Goal: Task Accomplishment & Management: Use online tool/utility

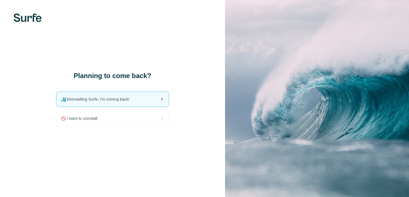
click at [129, 101] on span "🏄🏻‍♂️ Reinstalling Surfe, I'm coming back!" at bounding box center [97, 99] width 73 height 6
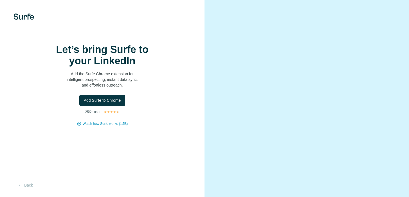
click at [242, 55] on video at bounding box center [306, 98] width 173 height 87
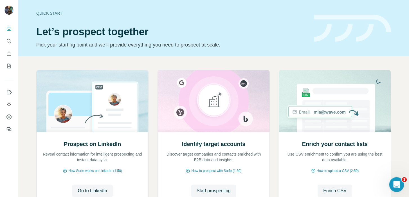
click at [400, 186] on div "Open Intercom Messenger" at bounding box center [396, 183] width 19 height 19
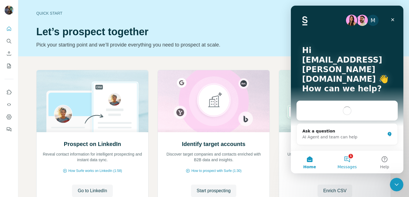
click at [349, 162] on button "1 Messages" at bounding box center [346, 162] width 37 height 23
